Goal: Transaction & Acquisition: Book appointment/travel/reservation

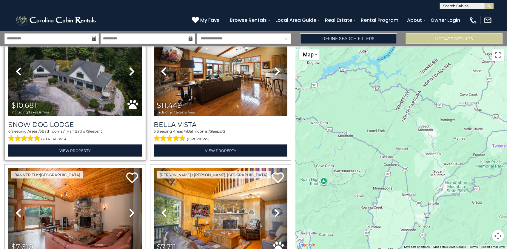
scroll to position [328, 0]
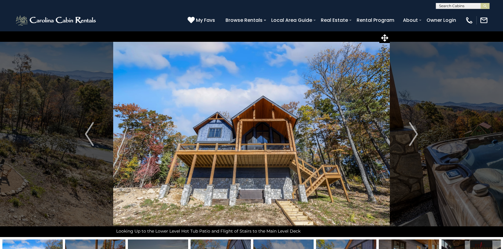
select select "*"
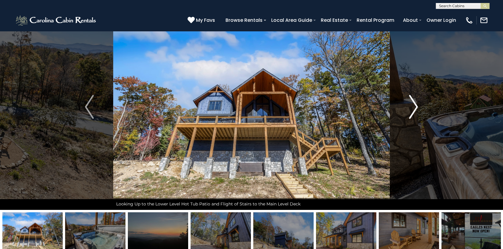
click at [417, 104] on img "Next" at bounding box center [413, 107] width 9 height 24
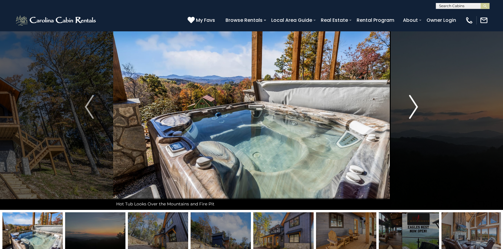
click at [417, 103] on img "Next" at bounding box center [413, 107] width 9 height 24
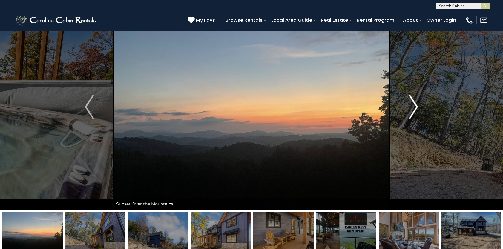
click at [417, 102] on img "Next" at bounding box center [413, 107] width 9 height 24
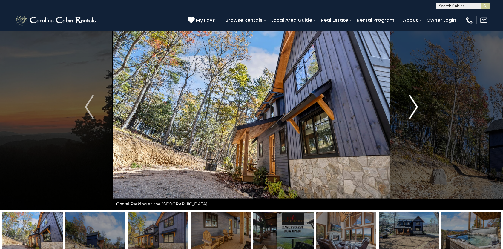
click at [417, 102] on img "Next" at bounding box center [413, 107] width 9 height 24
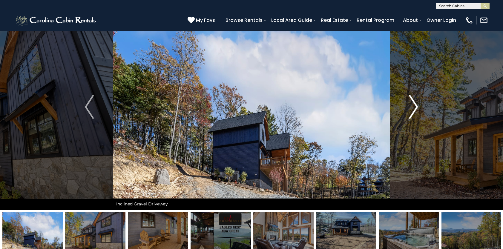
click at [416, 101] on img "Next" at bounding box center [413, 107] width 9 height 24
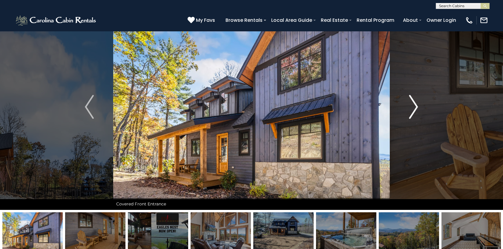
click at [416, 101] on img "Next" at bounding box center [413, 107] width 9 height 24
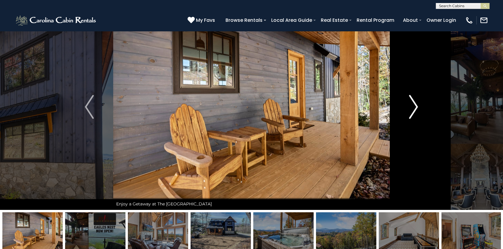
click at [416, 101] on img "Next" at bounding box center [413, 107] width 9 height 24
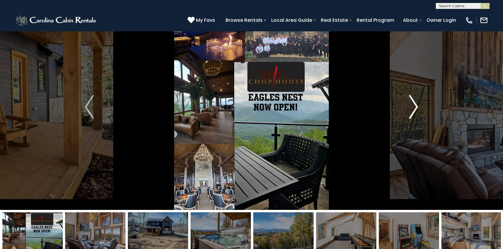
click at [416, 99] on img "Next" at bounding box center [413, 107] width 9 height 24
